Goal: Information Seeking & Learning: Learn about a topic

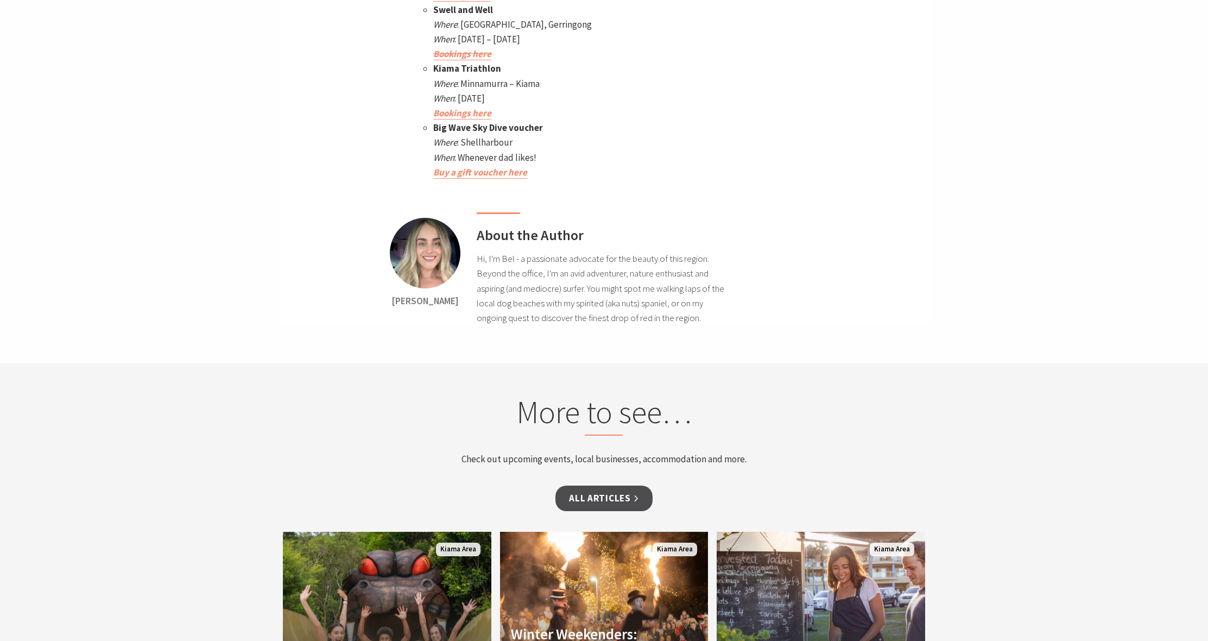
scroll to position [5584, 0]
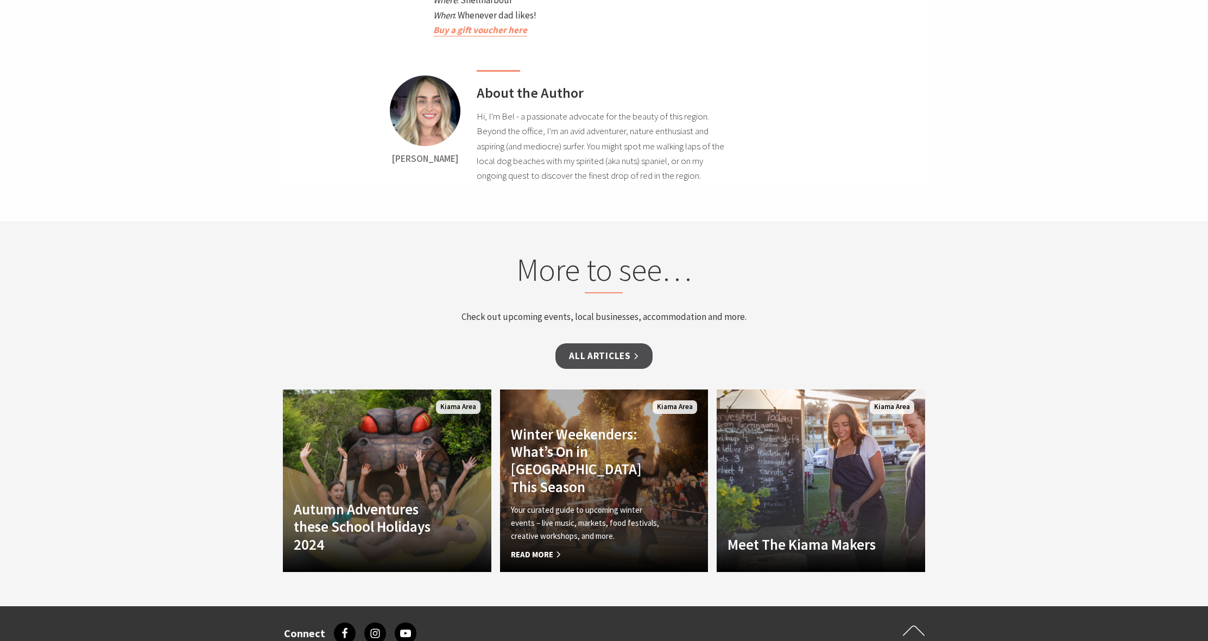
click at [558, 503] on p "Your curated guide to upcoming winter events – live music, markets, food festiv…" at bounding box center [588, 522] width 155 height 39
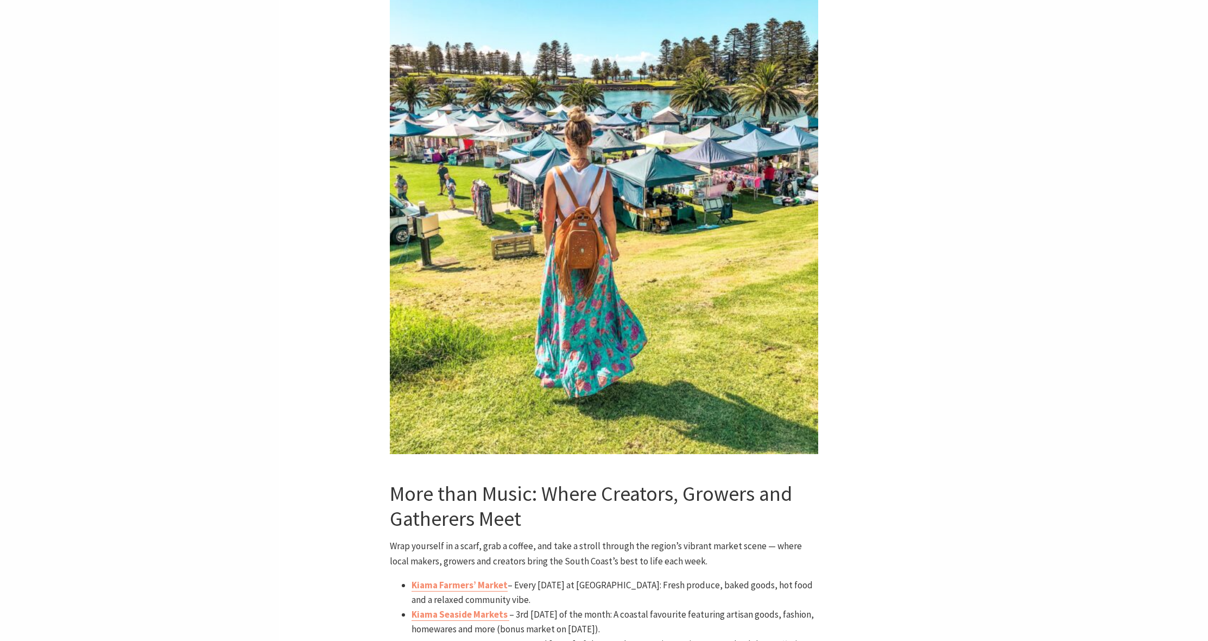
scroll to position [2858, 0]
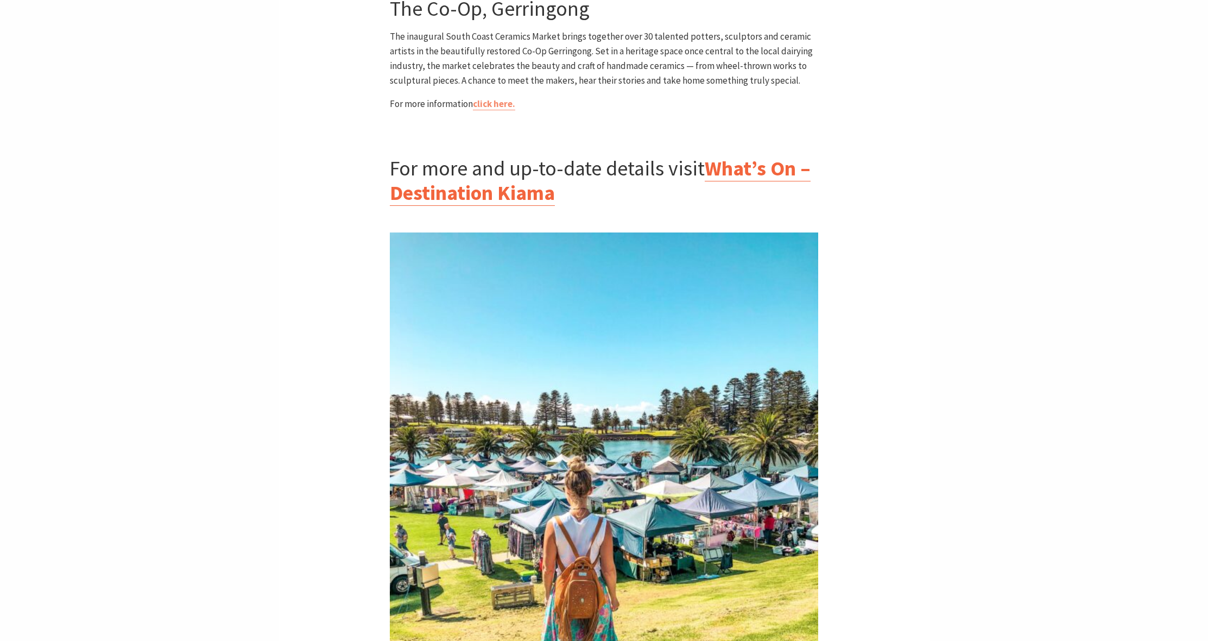
click at [783, 155] on link "What’s On – Destination Kiama" at bounding box center [600, 180] width 421 height 51
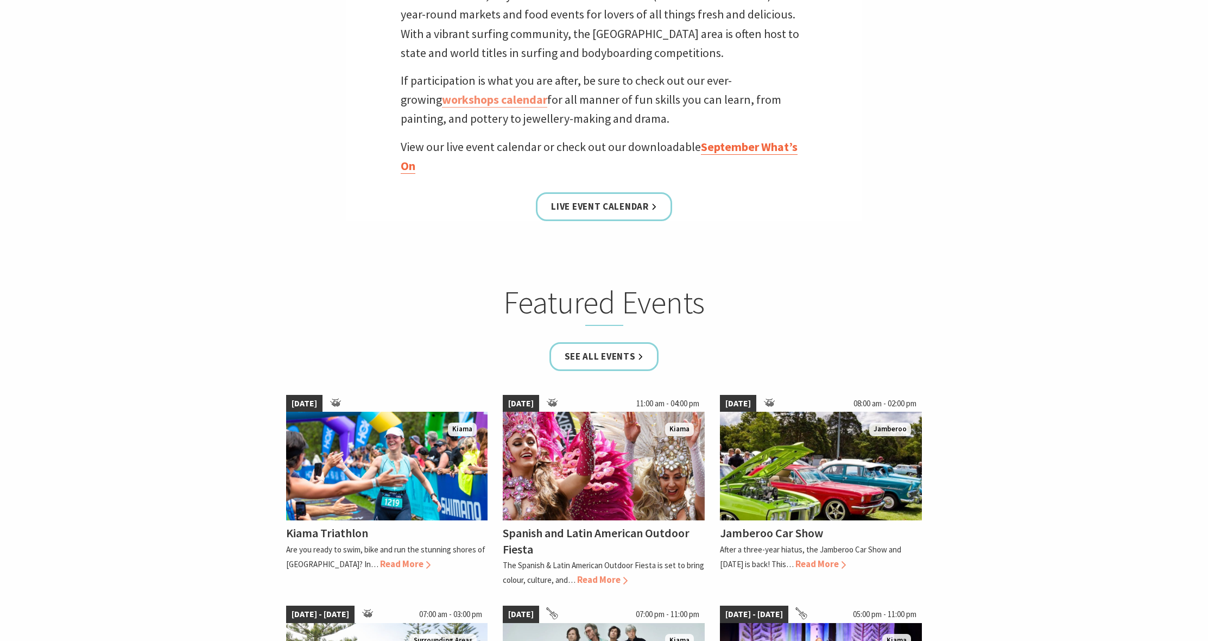
scroll to position [665, 0]
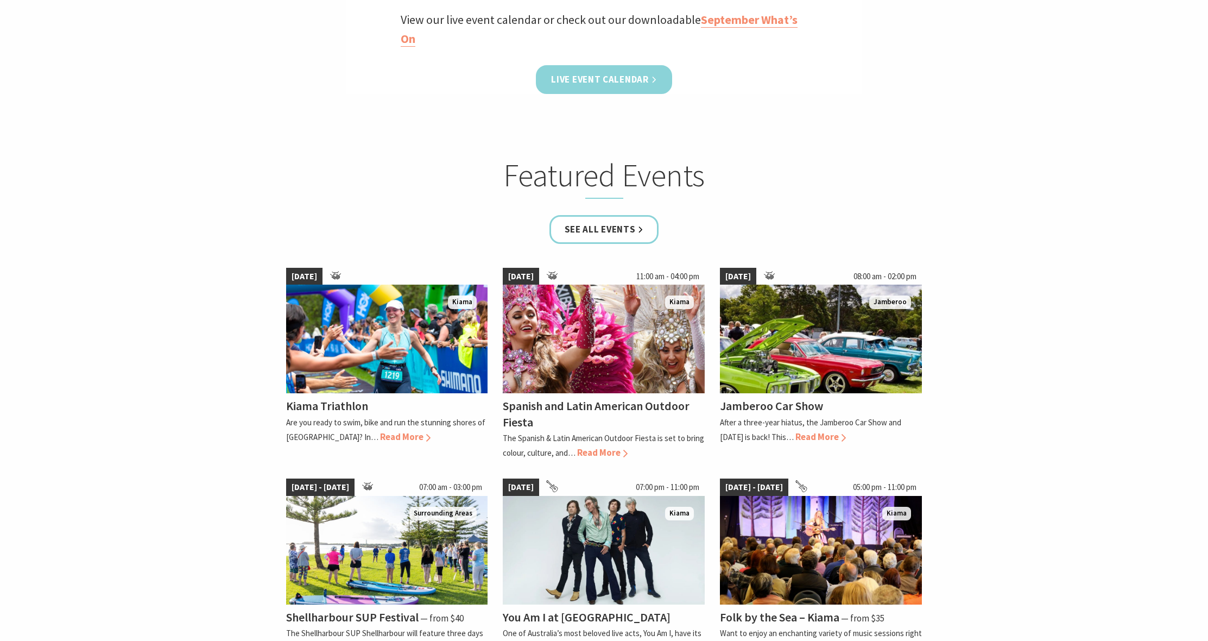
click at [634, 75] on link "Live Event Calendar" at bounding box center [604, 79] width 136 height 29
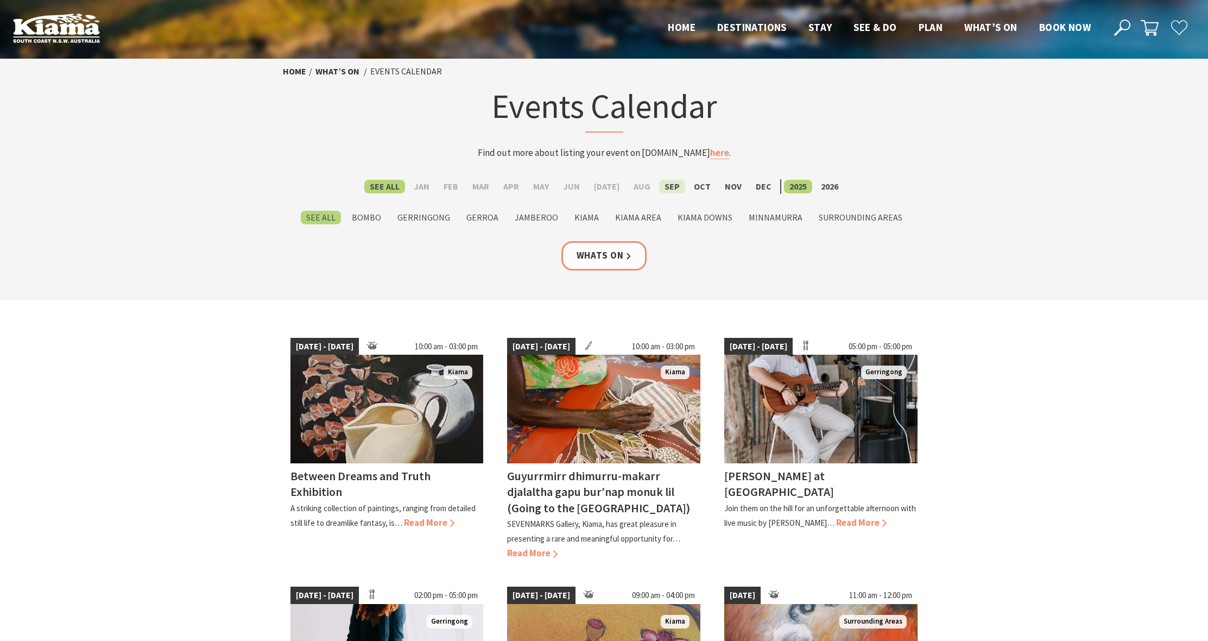
click at [666, 188] on label "Sep" at bounding box center [672, 187] width 26 height 14
click at [0, 0] on input "Sep" at bounding box center [0, 0] width 0 height 0
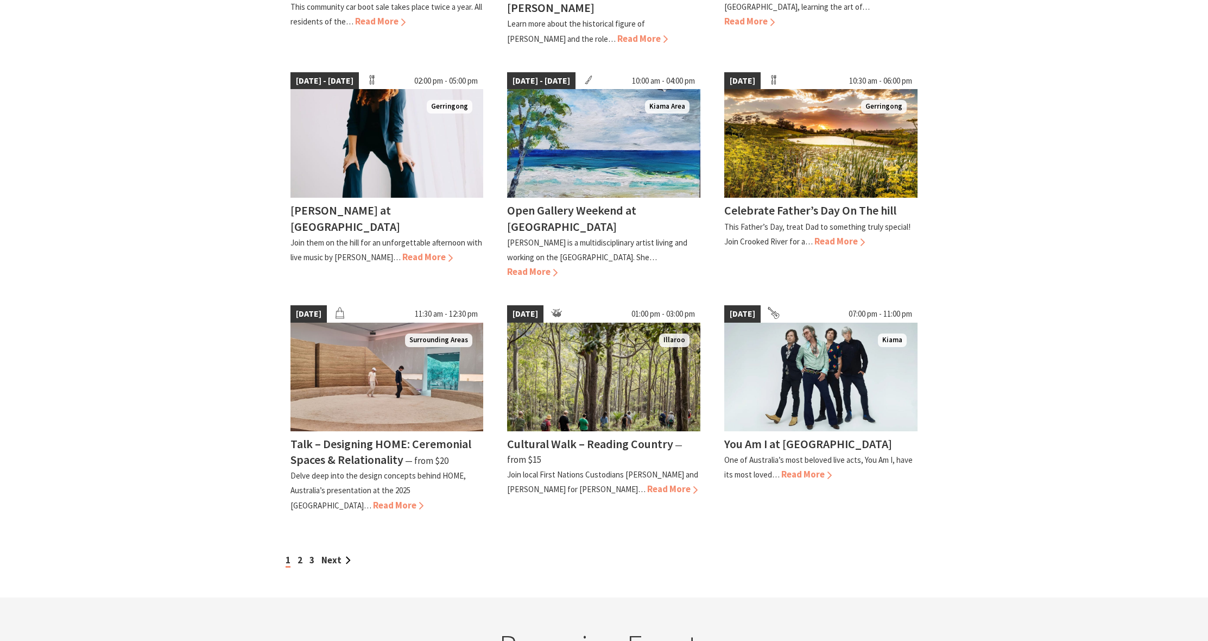
scroll to position [528, 0]
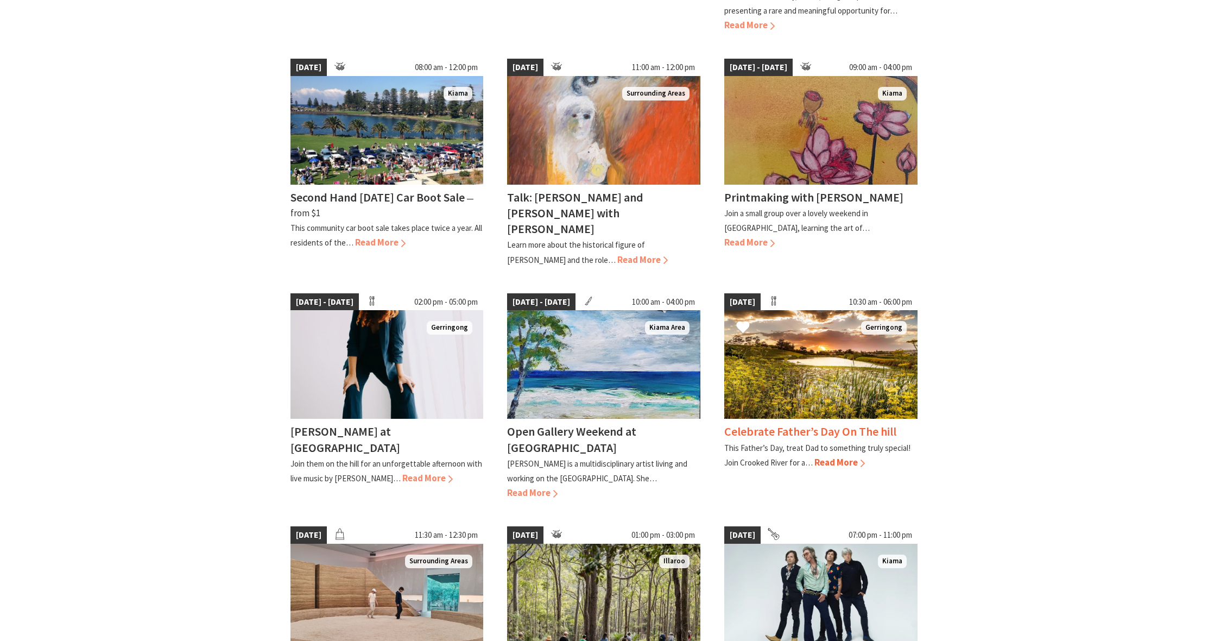
click at [789, 353] on img at bounding box center [820, 364] width 193 height 109
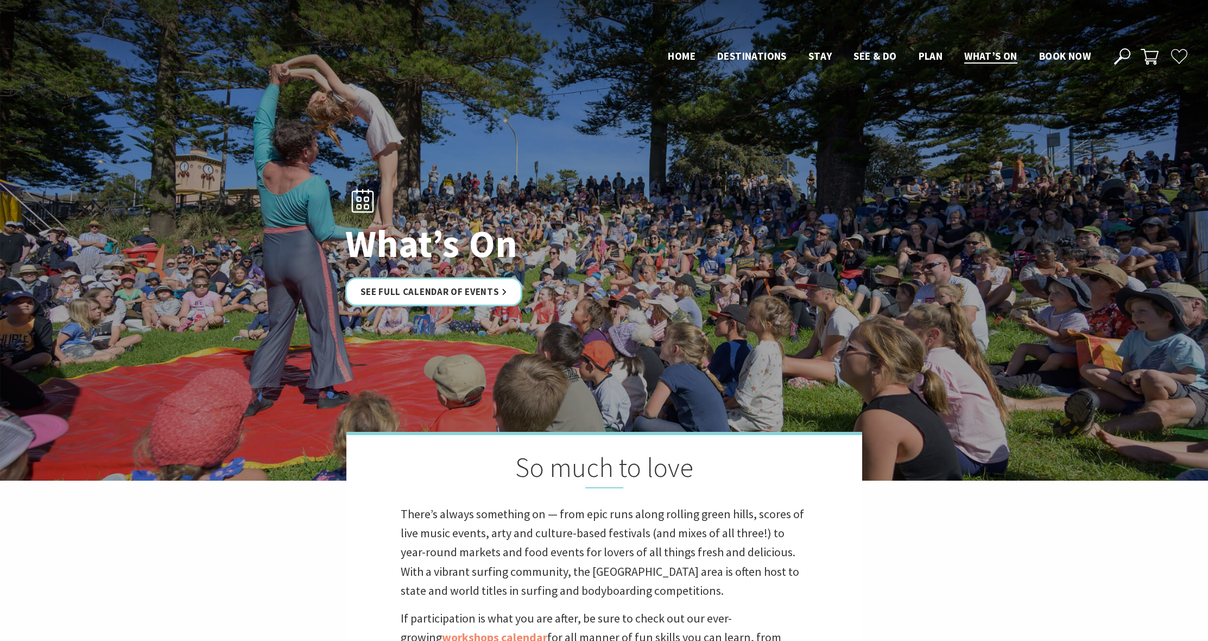
scroll to position [665, 0]
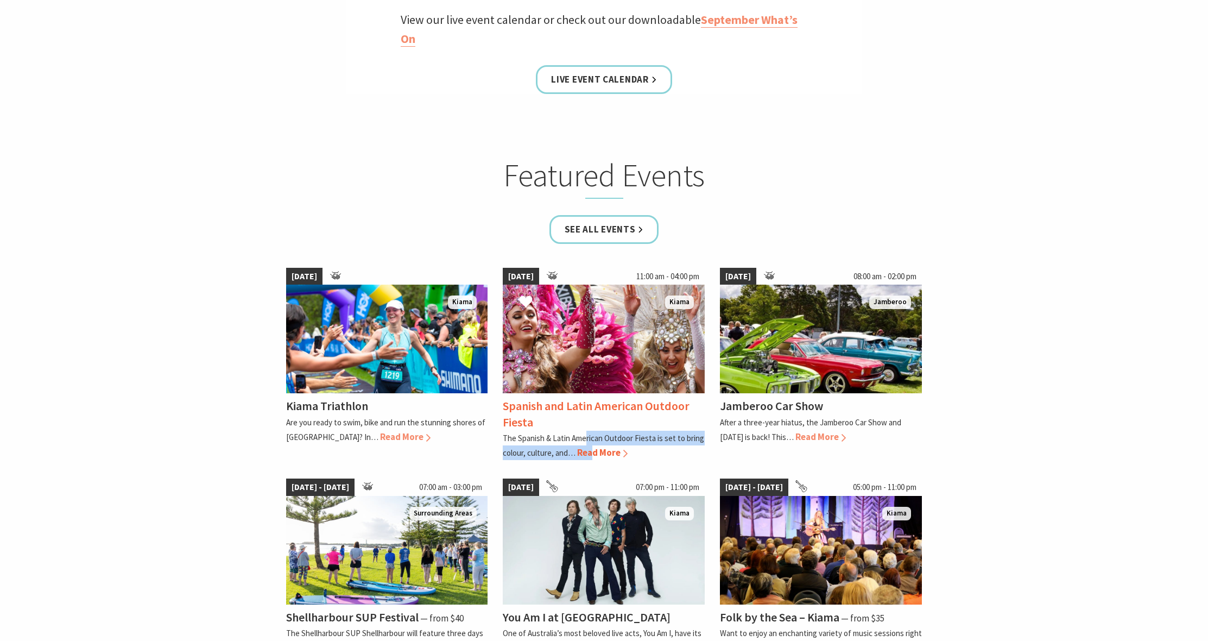
drag, startPoint x: 586, startPoint y: 439, endPoint x: 583, endPoint y: 429, distance: 11.0
click at [585, 432] on div "27 Sep 25 Kiama Kiama Triathlon Are you ready to swim, bike and run the stunnin…" at bounding box center [605, 463] width 652 height 406
click at [596, 443] on div "Spanish and Latin American Outdoor Fiesta The Spanish & Latin American Outdoor …" at bounding box center [604, 426] width 202 height 67
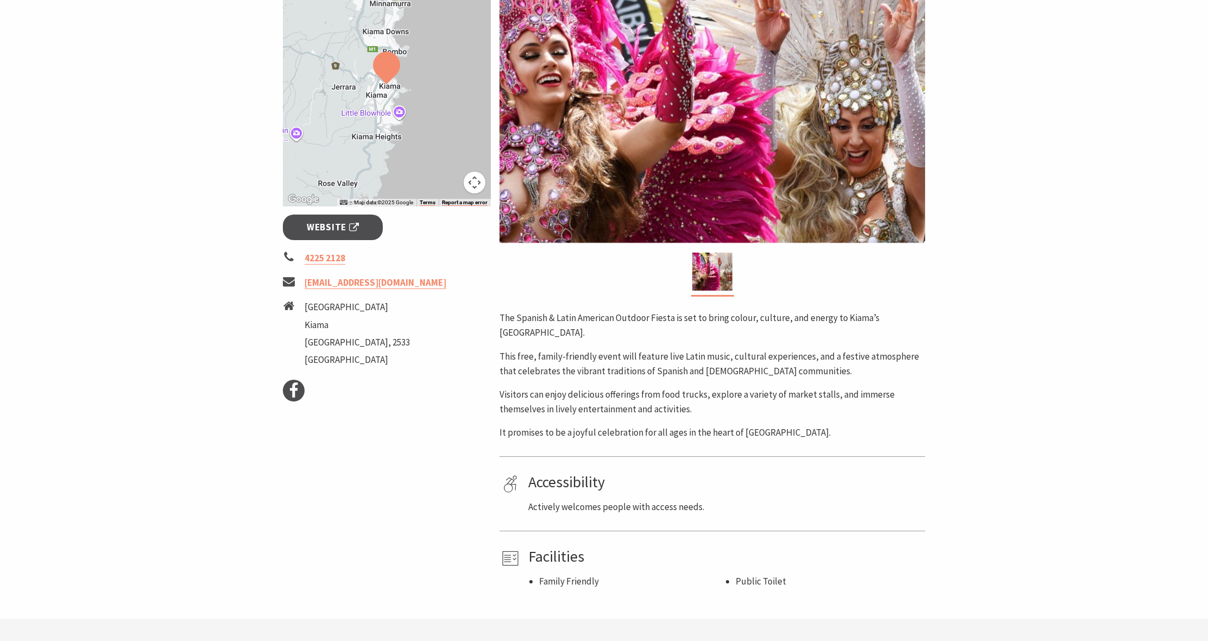
scroll to position [343, 0]
